Goal: Task Accomplishment & Management: Manage account settings

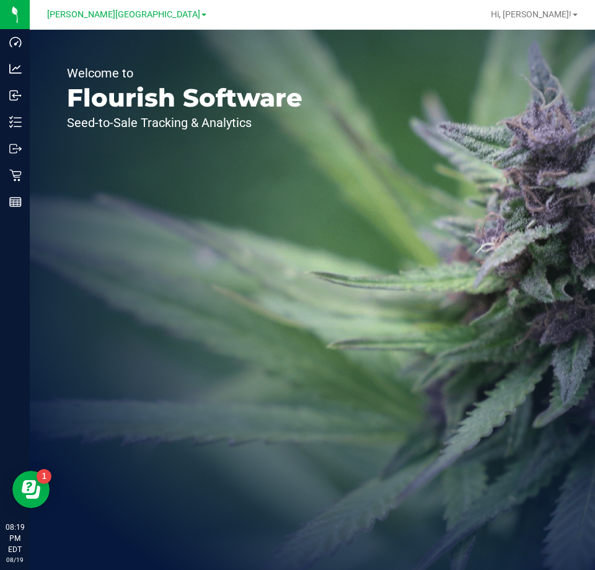
click at [278, 143] on div "Welcome to Flourish Software Seed-to-Sale Tracking & Analytics" at bounding box center [185, 300] width 310 height 541
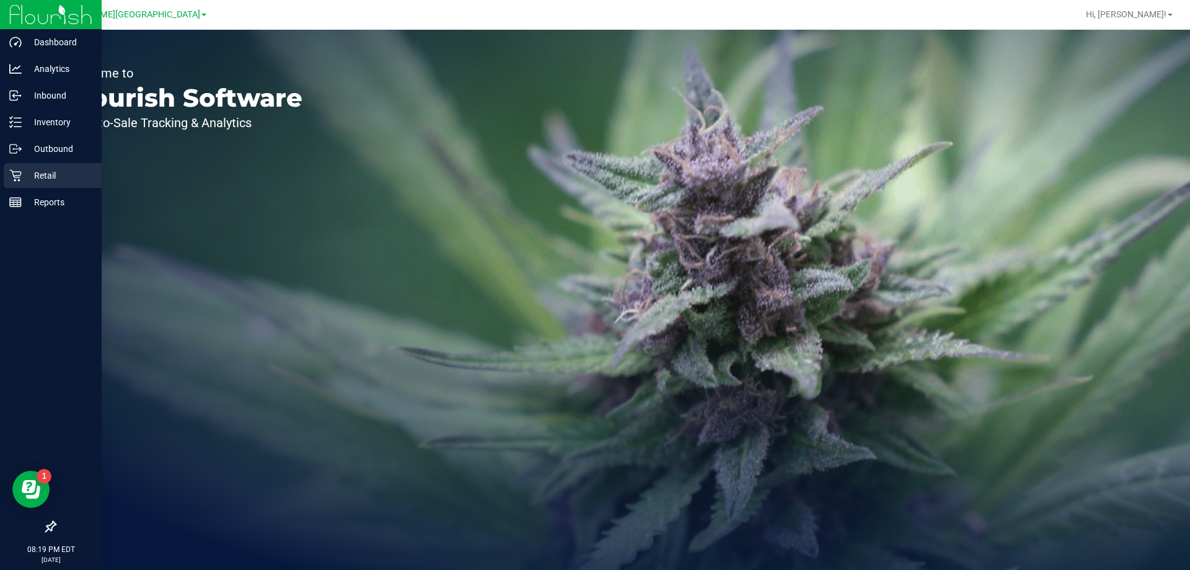
click at [61, 175] on p "Retail" at bounding box center [59, 175] width 74 height 15
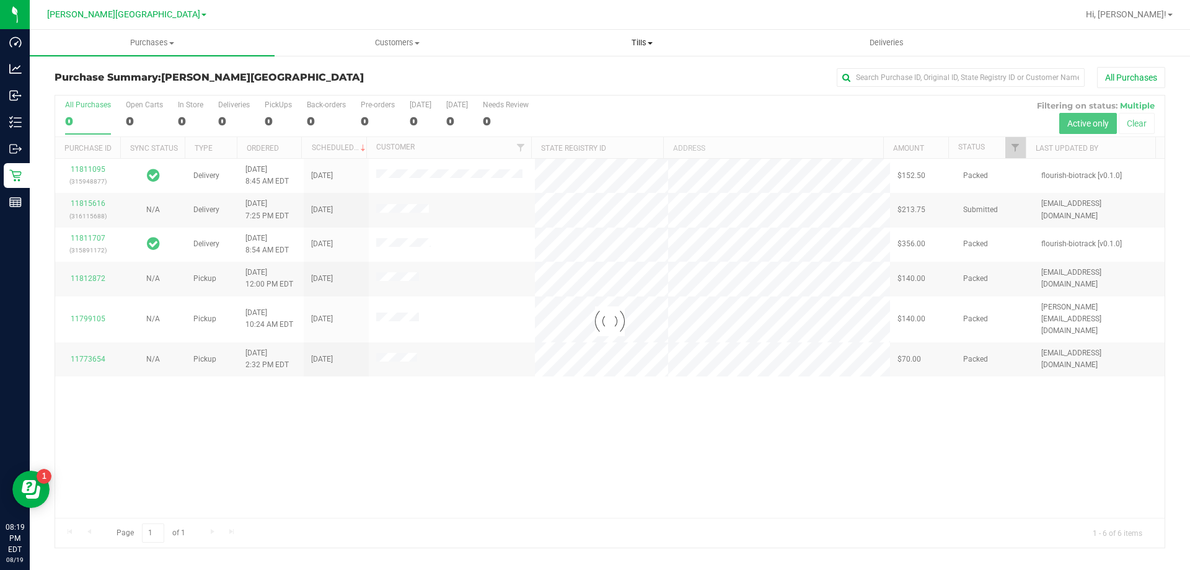
click at [594, 45] on span "Tills" at bounding box center [642, 42] width 244 height 11
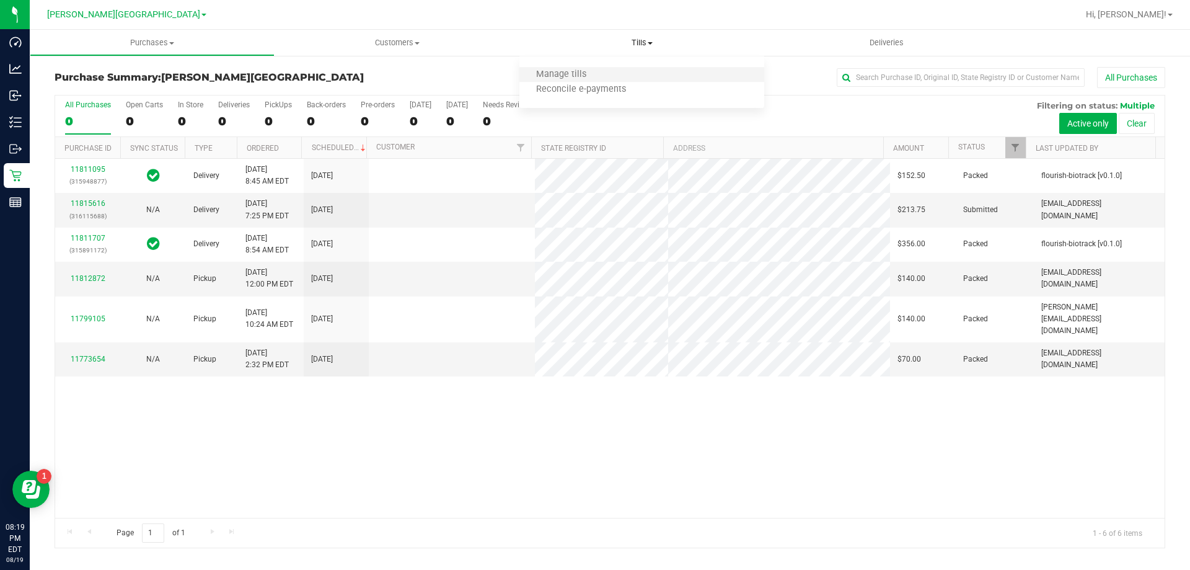
click at [594, 73] on li "Manage tills" at bounding box center [641, 75] width 245 height 15
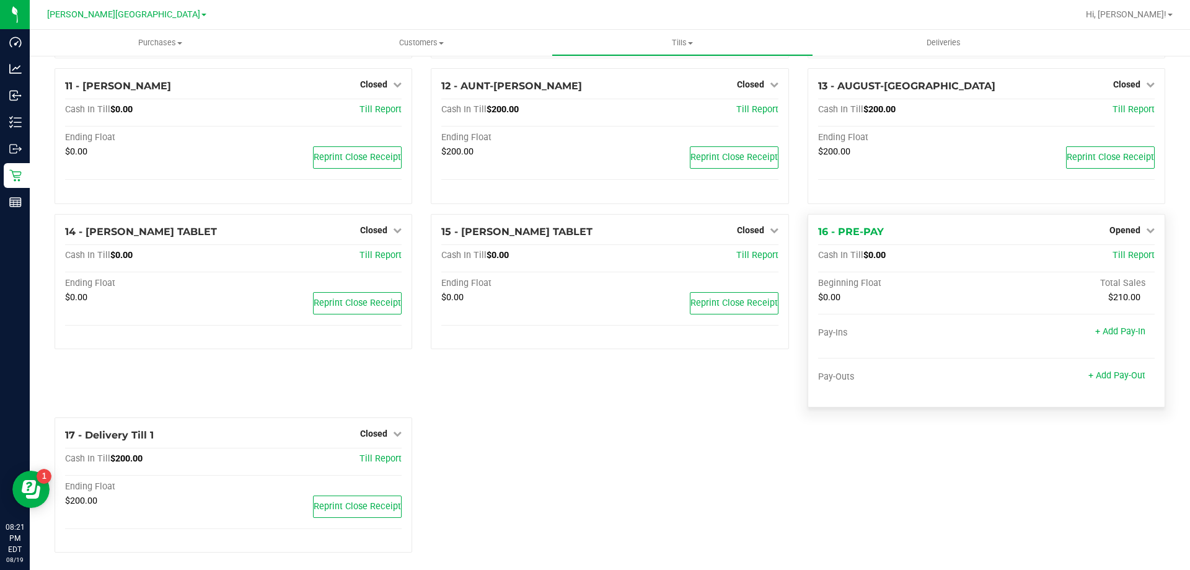
scroll to position [581, 0]
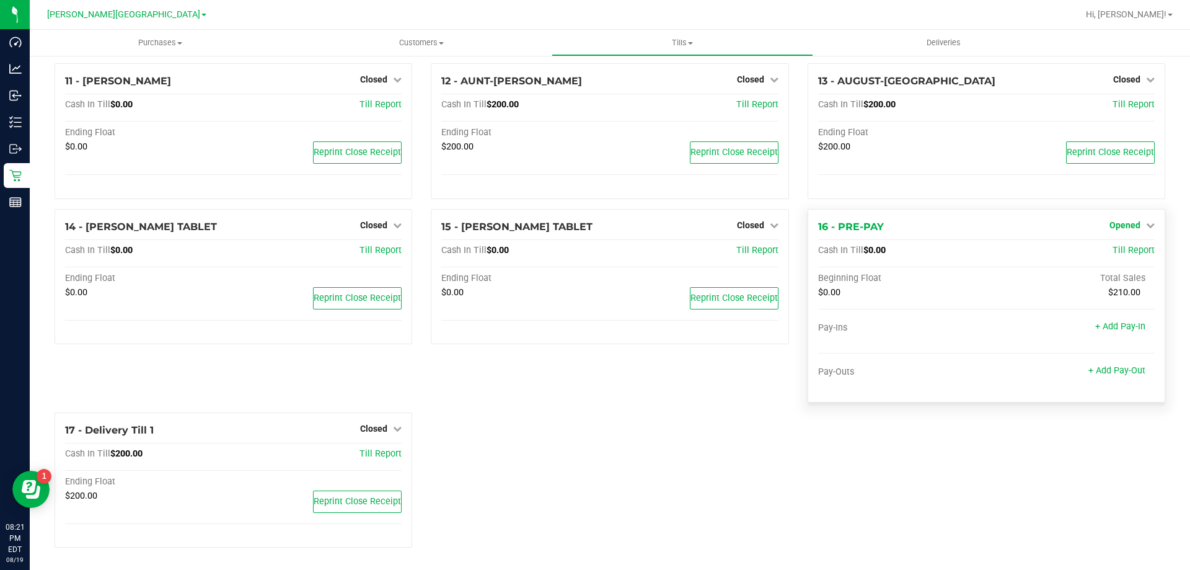
click at [594, 223] on span "Opened" at bounding box center [1125, 225] width 31 height 10
click at [594, 253] on link "Close Till" at bounding box center [1126, 250] width 33 height 10
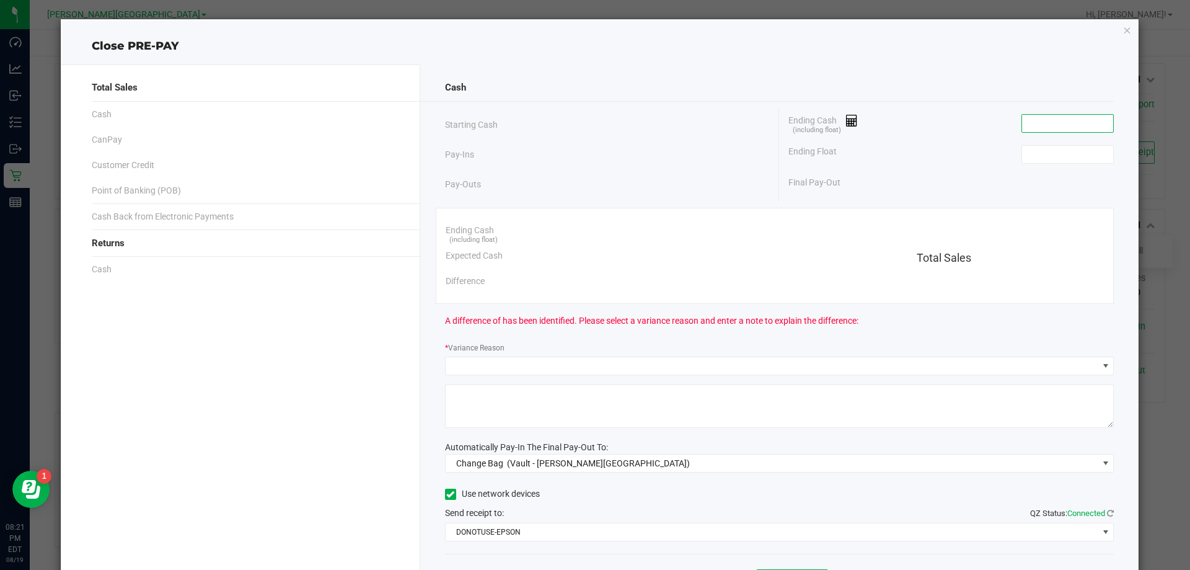
click at [594, 126] on input at bounding box center [1067, 123] width 91 height 17
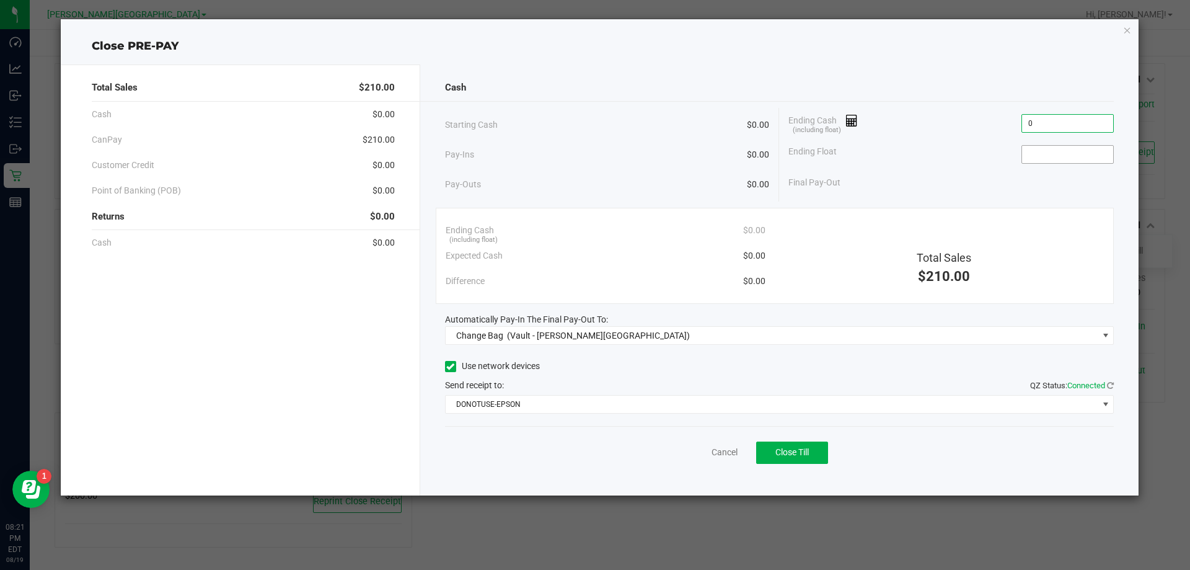
type input "$0.00"
click at [594, 151] on input at bounding box center [1067, 154] width 91 height 17
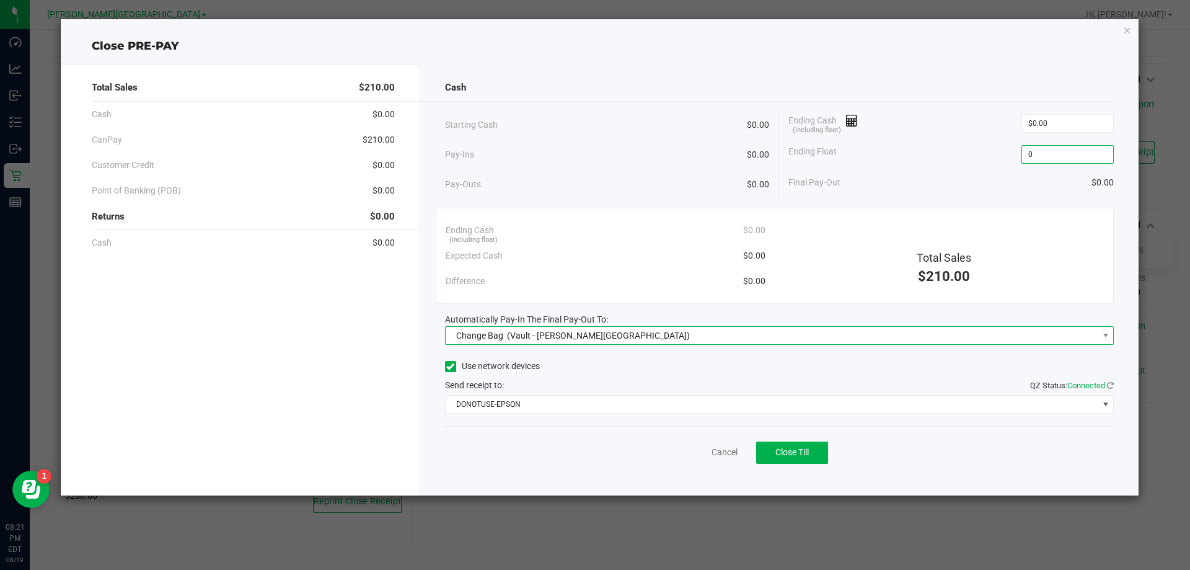
type input "$0.00"
click at [594, 332] on span "Change Bag (Vault - [PERSON_NAME][GEOGRAPHIC_DATA])" at bounding box center [772, 335] width 653 height 17
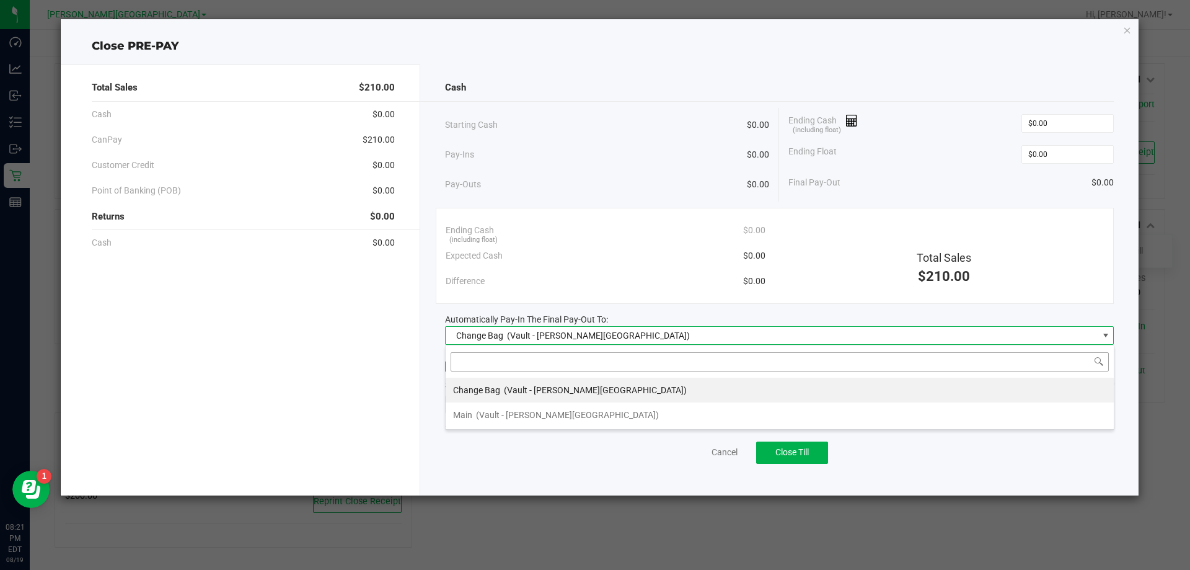
scroll to position [19, 669]
click at [594, 409] on li "Main (Vault - [PERSON_NAME][GEOGRAPHIC_DATA])" at bounding box center [780, 414] width 668 height 25
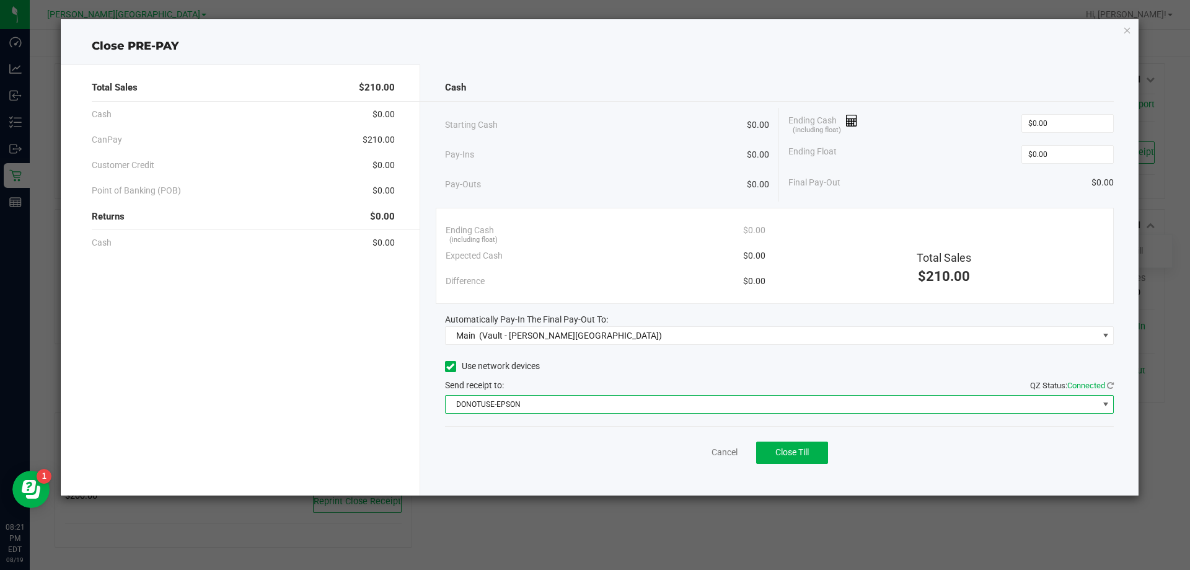
click at [594, 409] on span "DONOTUSE-EPSON" at bounding box center [772, 403] width 653 height 17
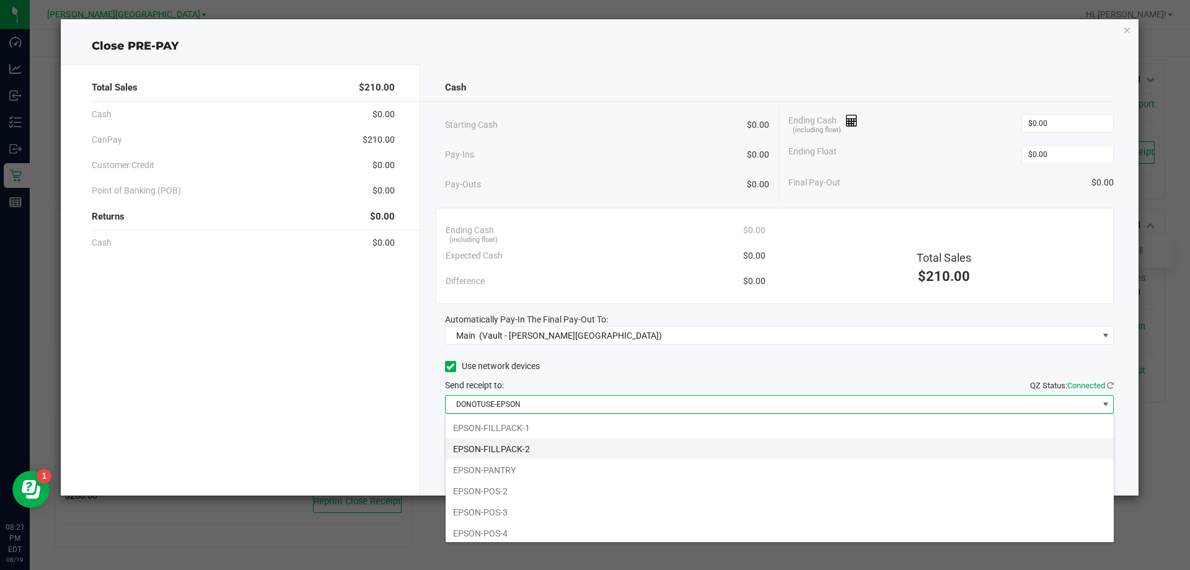
scroll to position [129, 0]
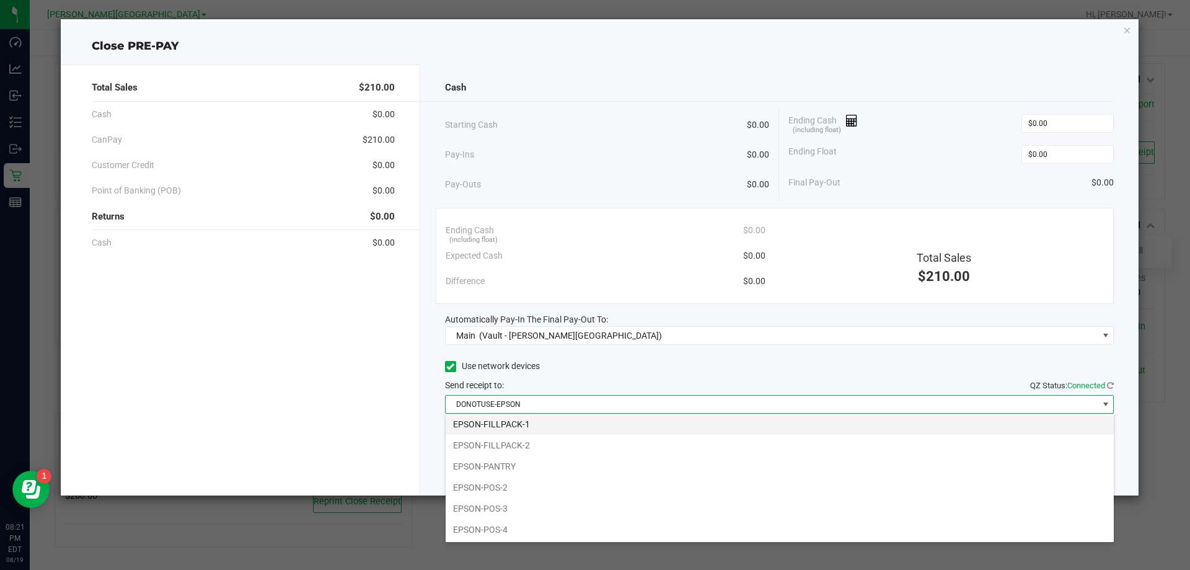
click at [563, 426] on li "EPSON-FILLPACK-1" at bounding box center [780, 423] width 668 height 21
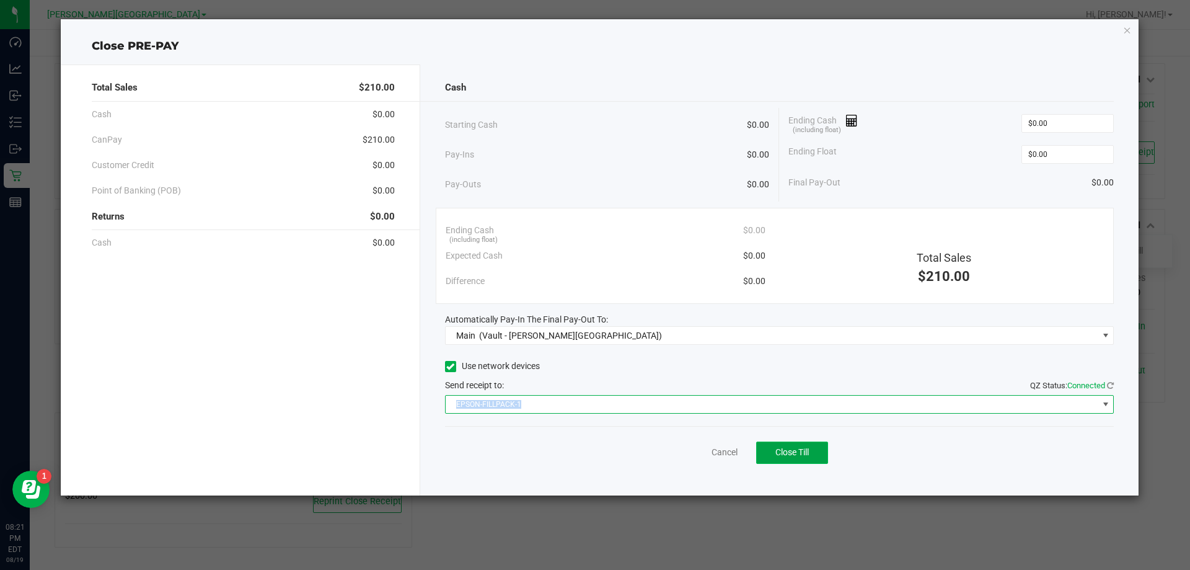
click at [594, 451] on span "Close Till" at bounding box center [791, 452] width 33 height 10
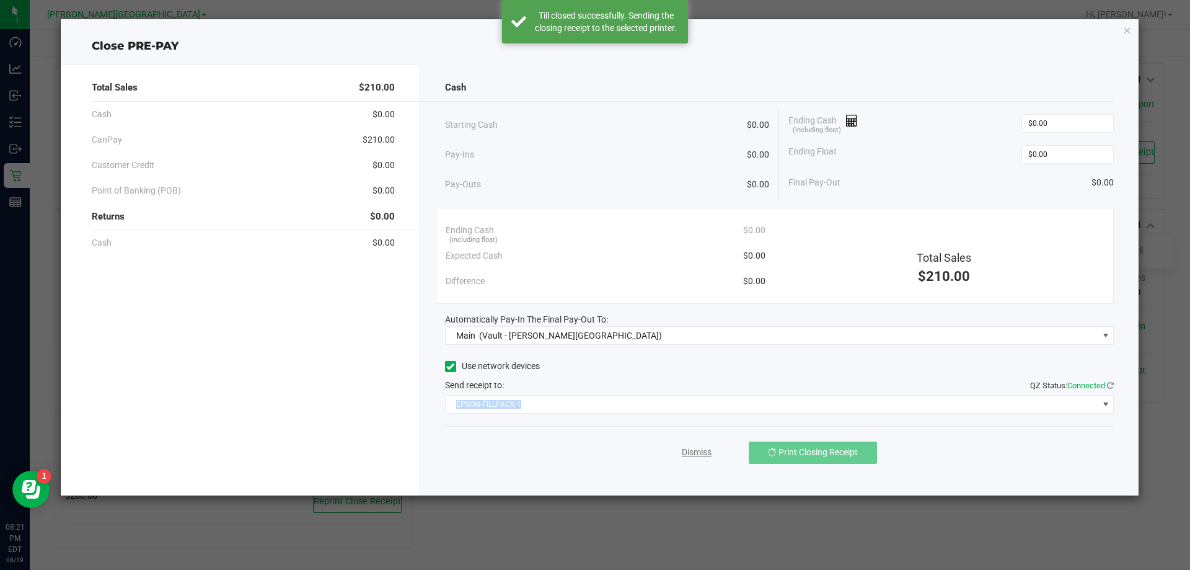
click at [594, 455] on link "Dismiss" at bounding box center [697, 452] width 30 height 13
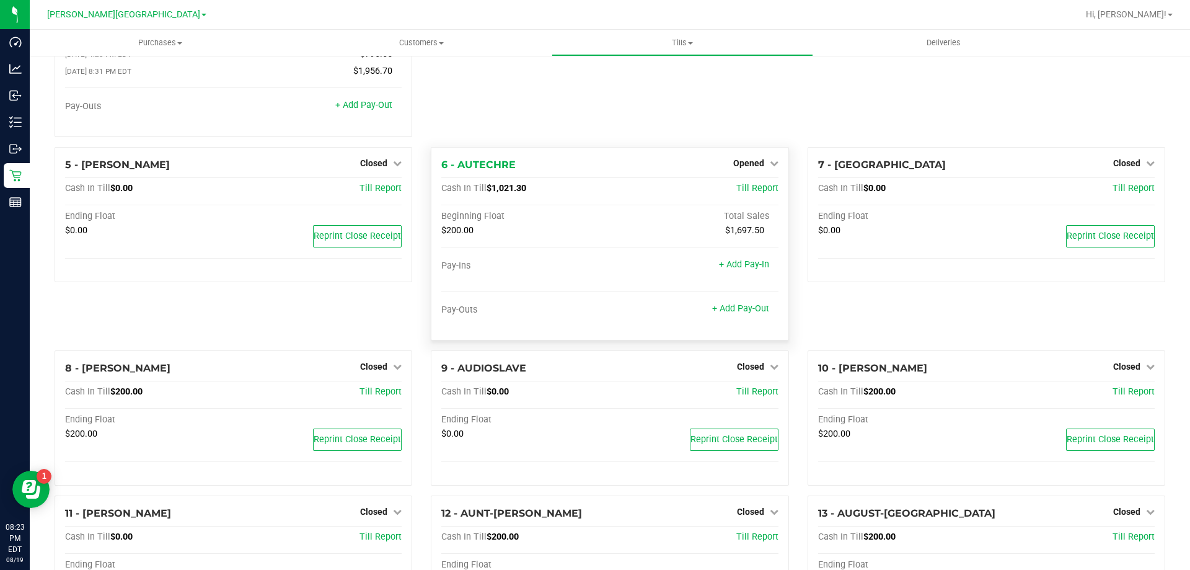
scroll to position [124, 0]
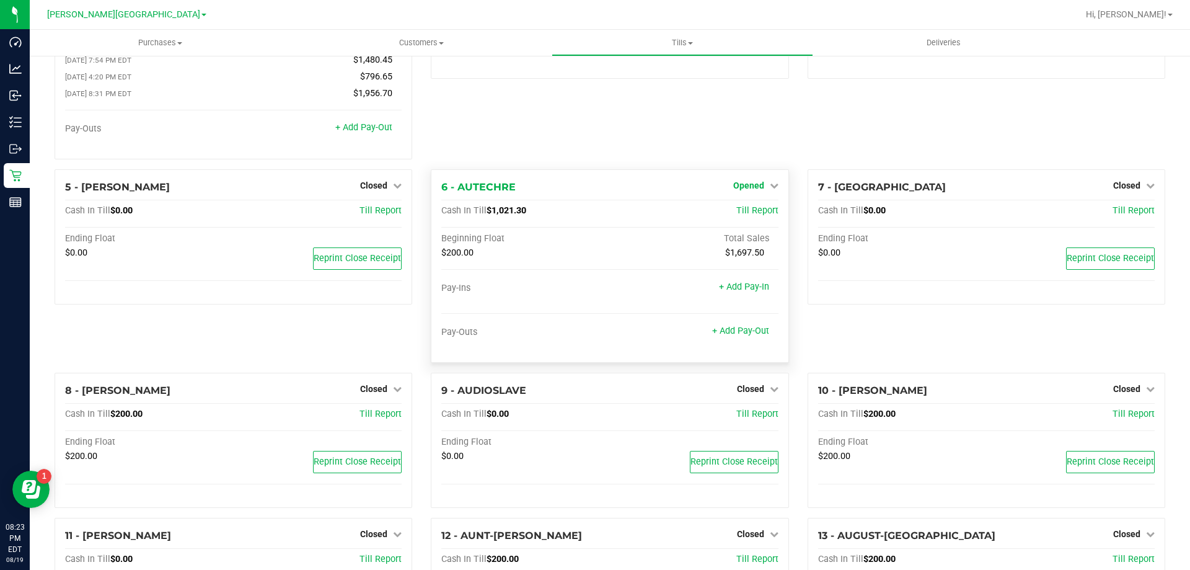
click at [594, 185] on span "Opened" at bounding box center [748, 185] width 31 height 10
click at [594, 212] on link "Close Till" at bounding box center [749, 211] width 33 height 10
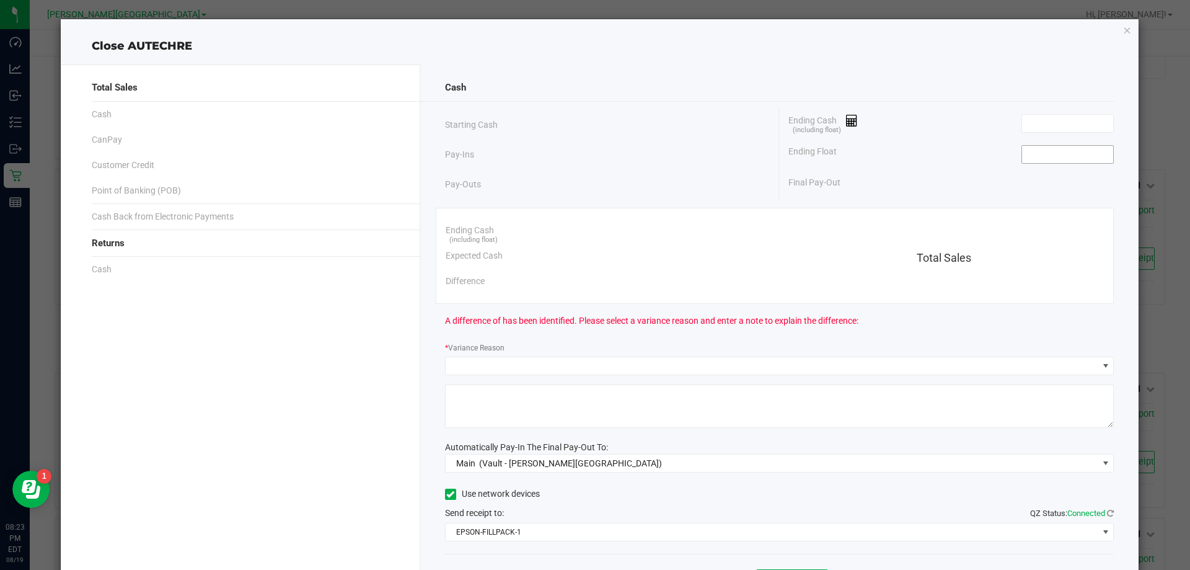
click at [594, 159] on input at bounding box center [1067, 154] width 91 height 17
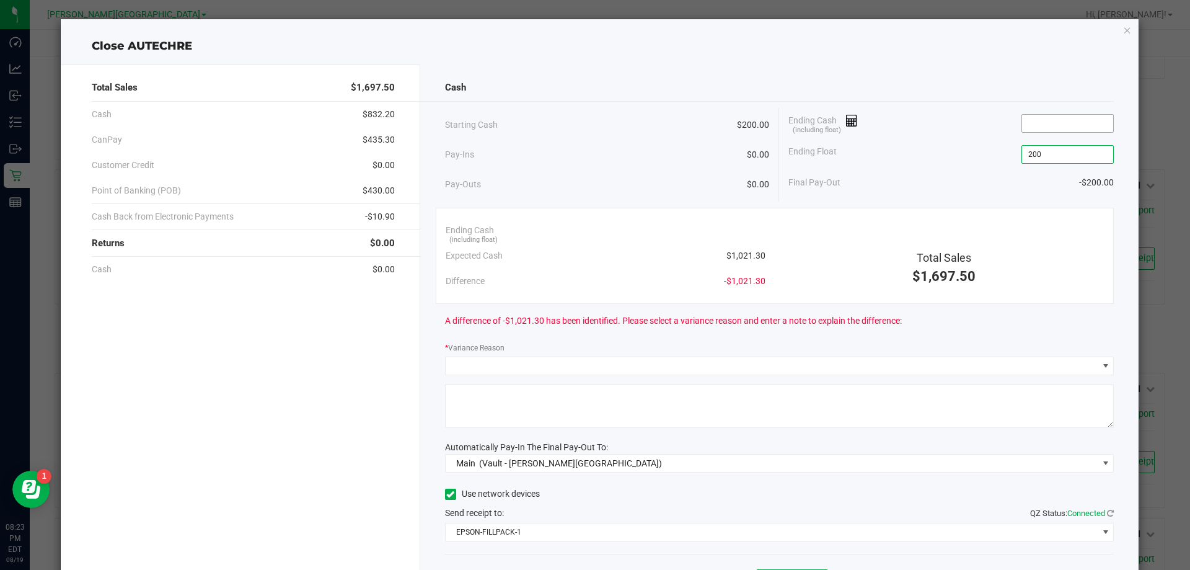
type input "$200.00"
click at [594, 127] on input at bounding box center [1067, 123] width 91 height 17
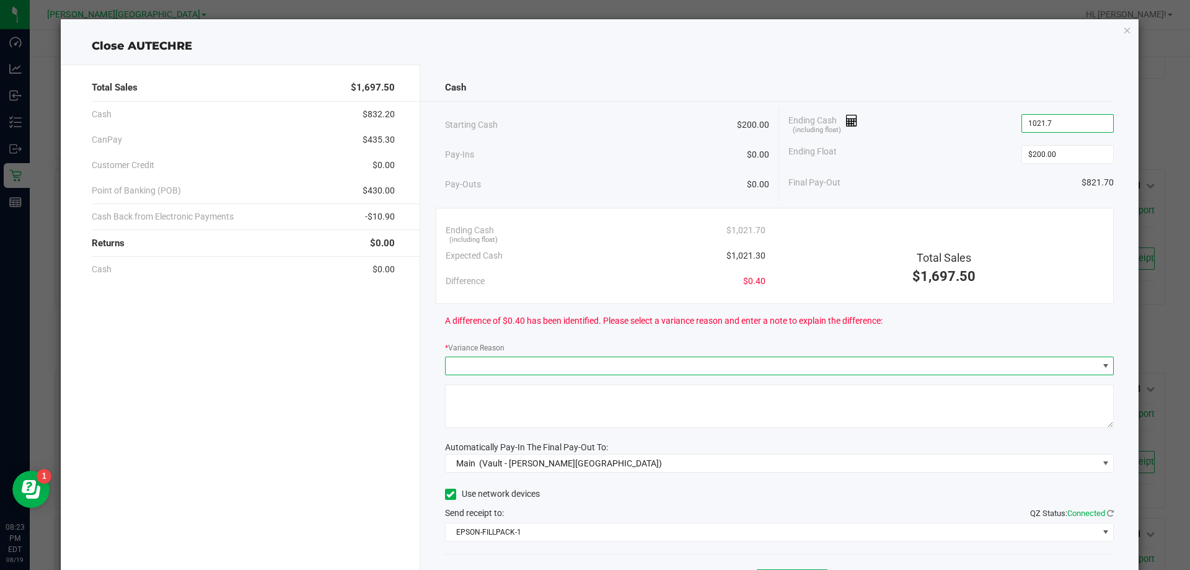
type input "$1,021.70"
click at [594, 365] on span at bounding box center [1106, 366] width 10 height 10
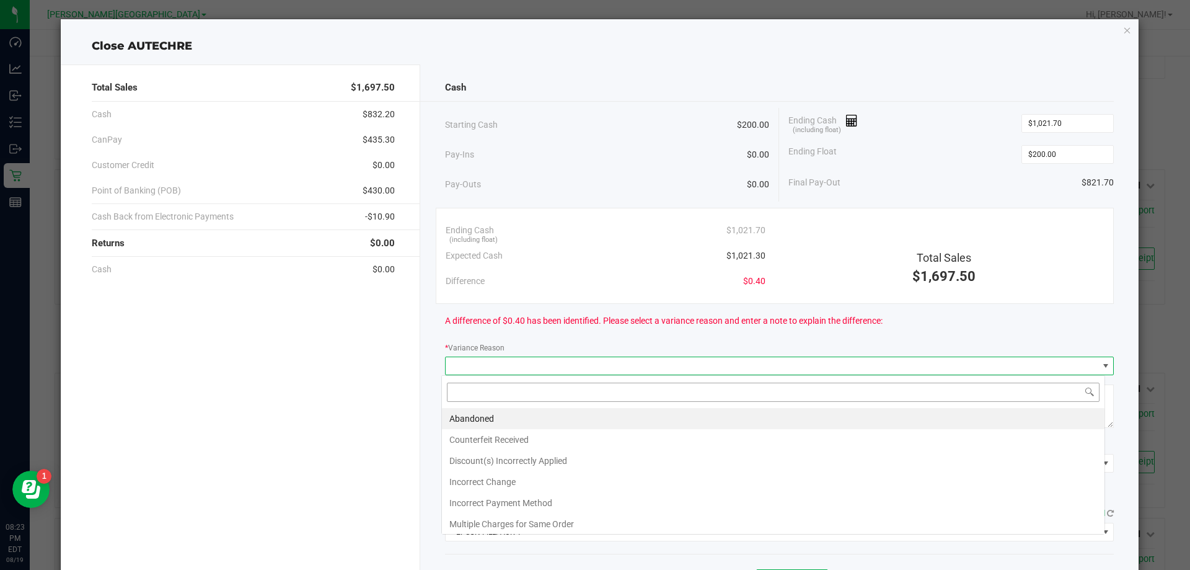
scroll to position [19, 663]
click at [594, 410] on li "Abandoned" at bounding box center [773, 418] width 663 height 21
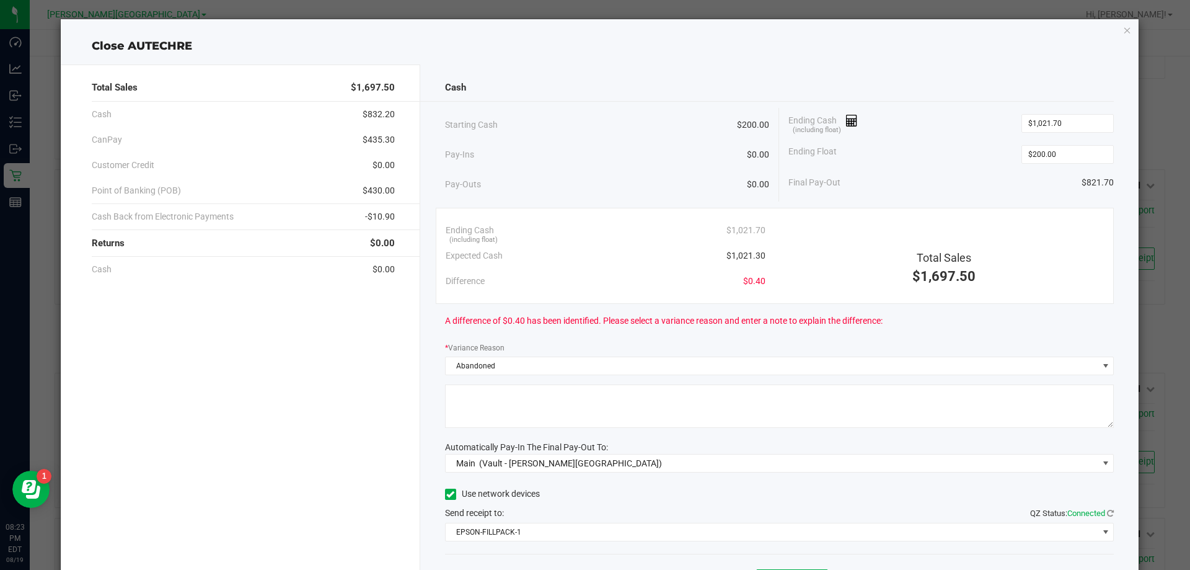
click at [583, 423] on textarea at bounding box center [779, 405] width 669 height 43
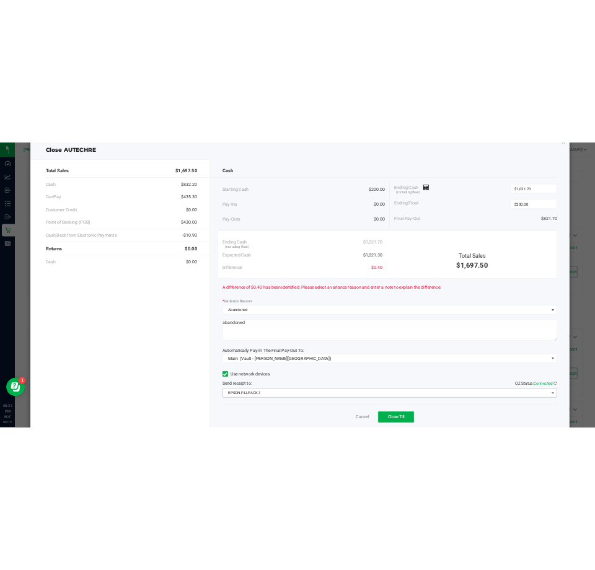
scroll to position [73, 0]
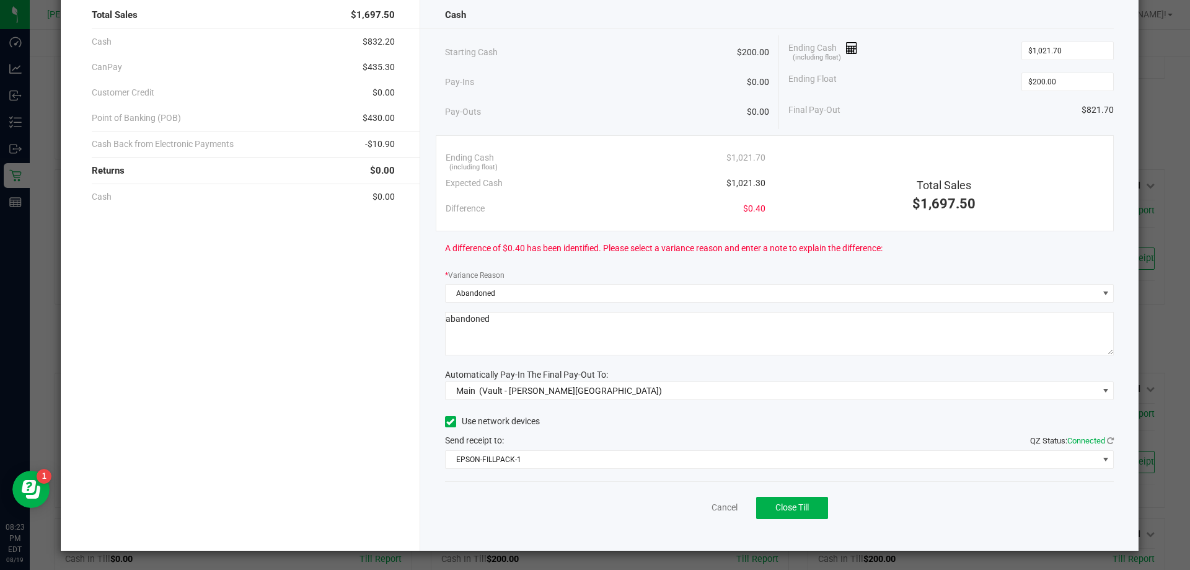
type textarea "abandoned"
click at [594, 570] on html "Dashboard Analytics Inbound Inventory Outbound Retail Reports 08:23 PM EDT [DAT…" at bounding box center [595, 285] width 1190 height 570
click at [594, 469] on div "Cash Starting Cash $200.00 Pay-Ins $0.00 Pay-Outs $0.00 Ending Cash (including …" at bounding box center [779, 271] width 719 height 558
click at [594, 508] on button "Close Till" at bounding box center [792, 508] width 72 height 22
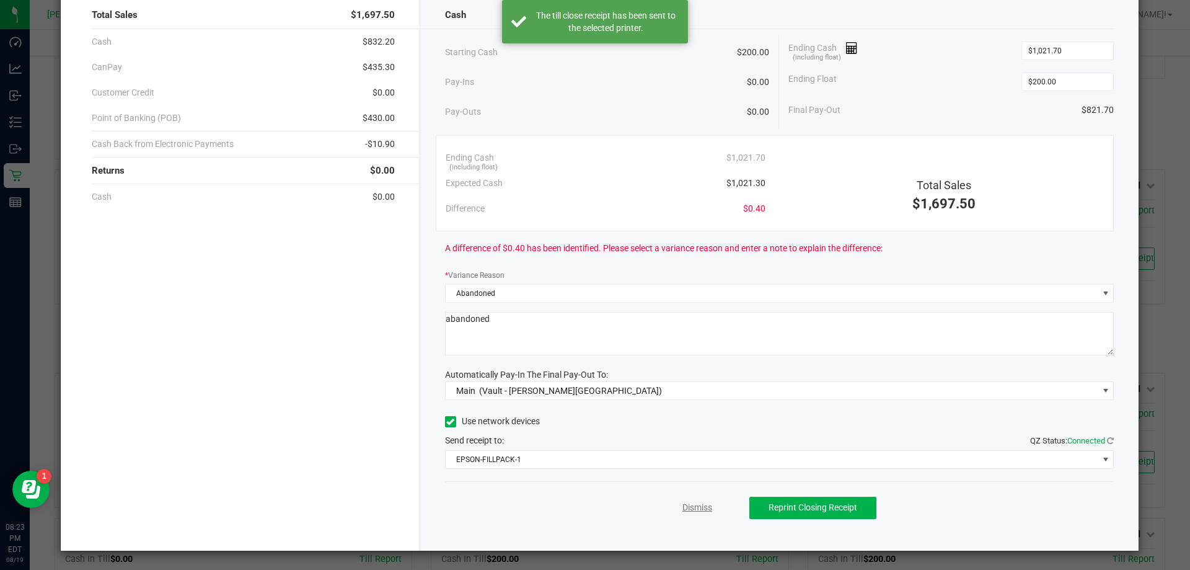
click at [594, 505] on link "Dismiss" at bounding box center [697, 507] width 30 height 13
